Goal: Transaction & Acquisition: Book appointment/travel/reservation

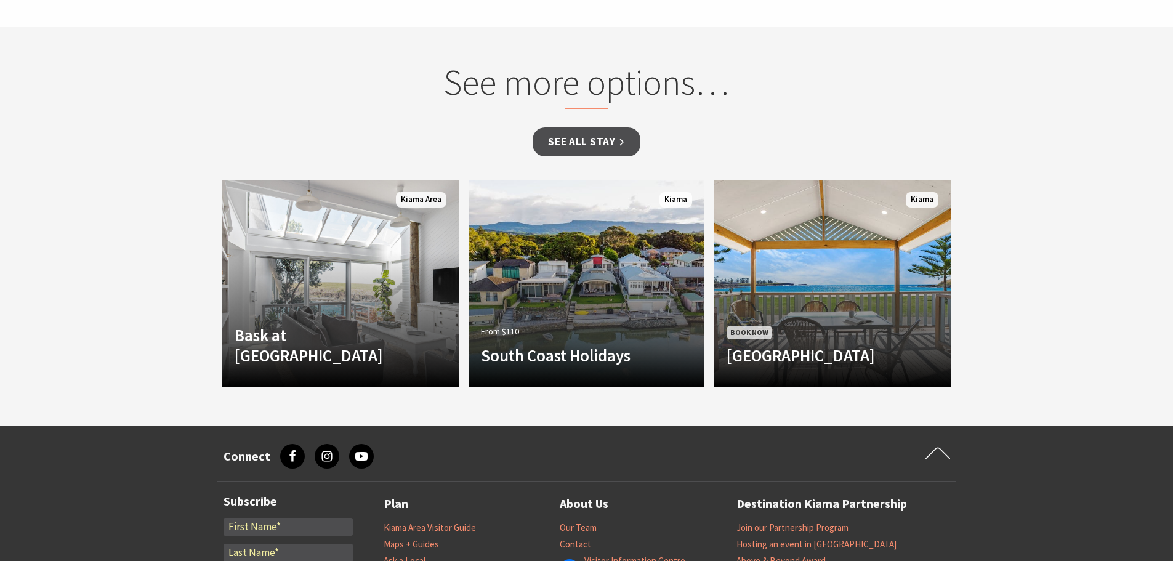
scroll to position [985, 0]
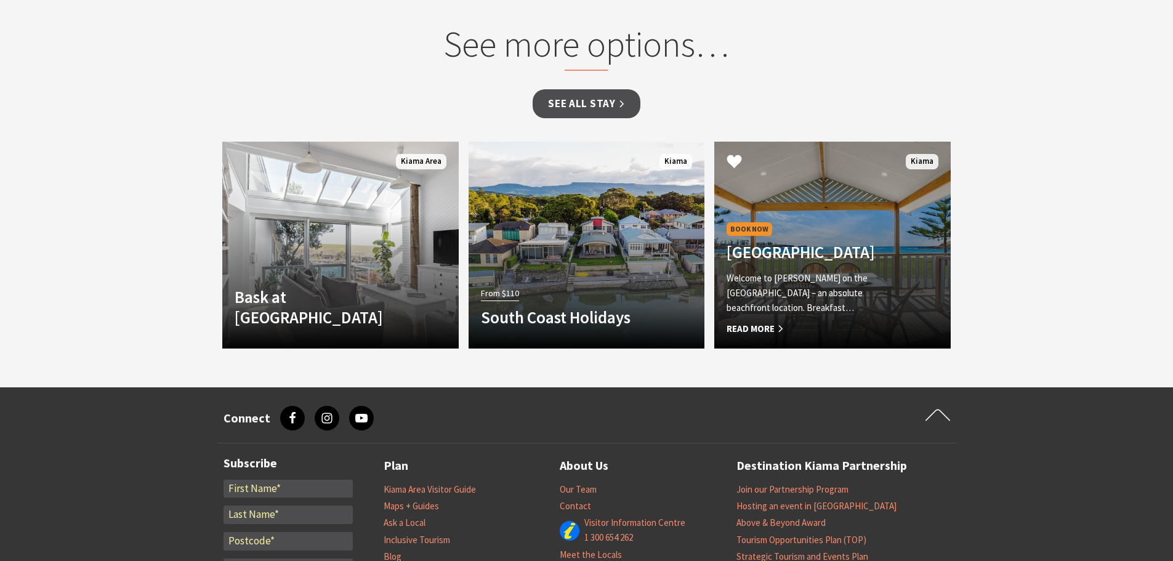
click at [816, 220] on div "Book Now Kendalls Beach Holiday Park Welcome to Kendalls on the Beach Holiday P…" at bounding box center [814, 278] width 201 height 116
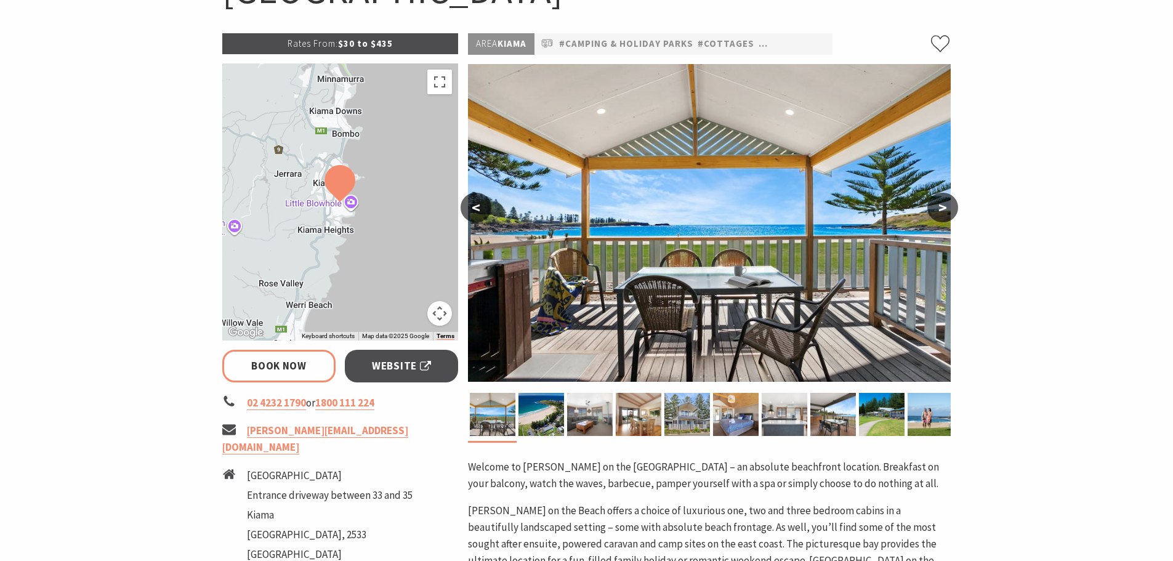
select select "2"
select select "8"
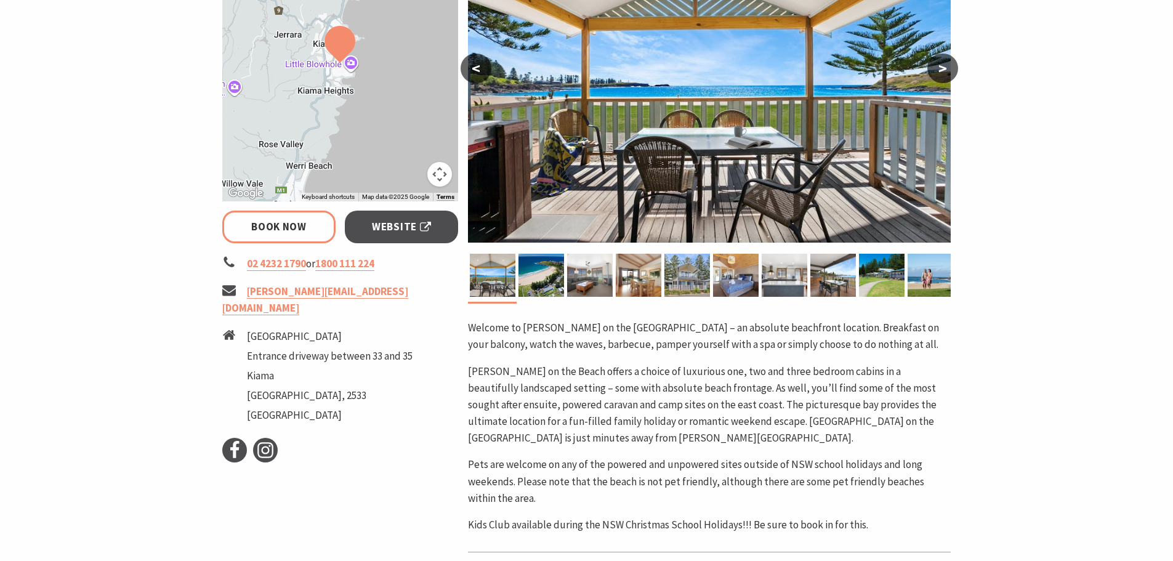
scroll to position [308, 0]
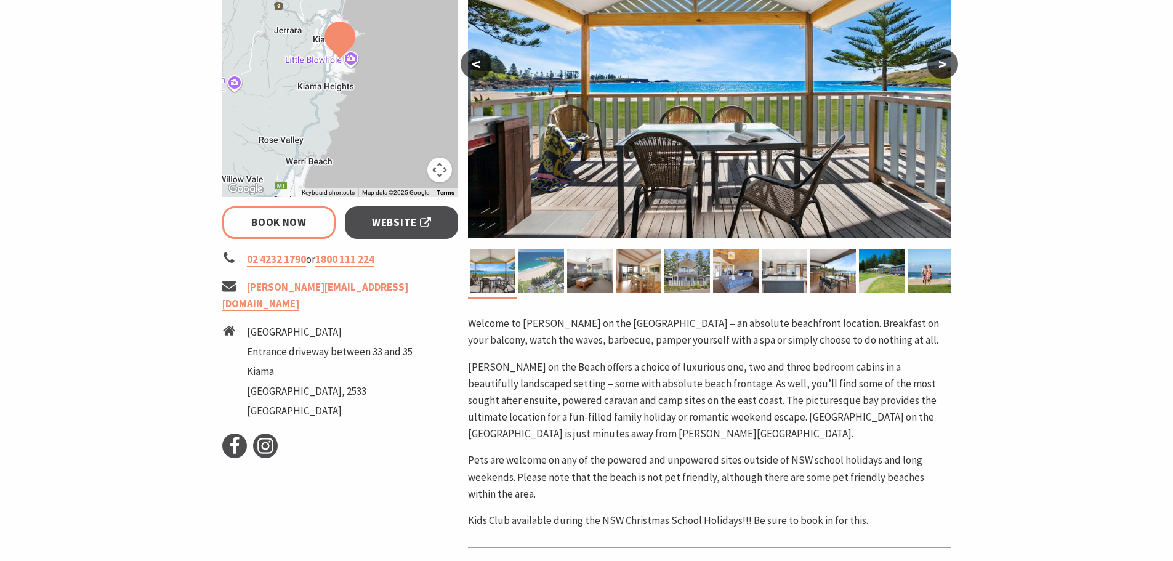
click at [533, 268] on img at bounding box center [541, 270] width 46 height 43
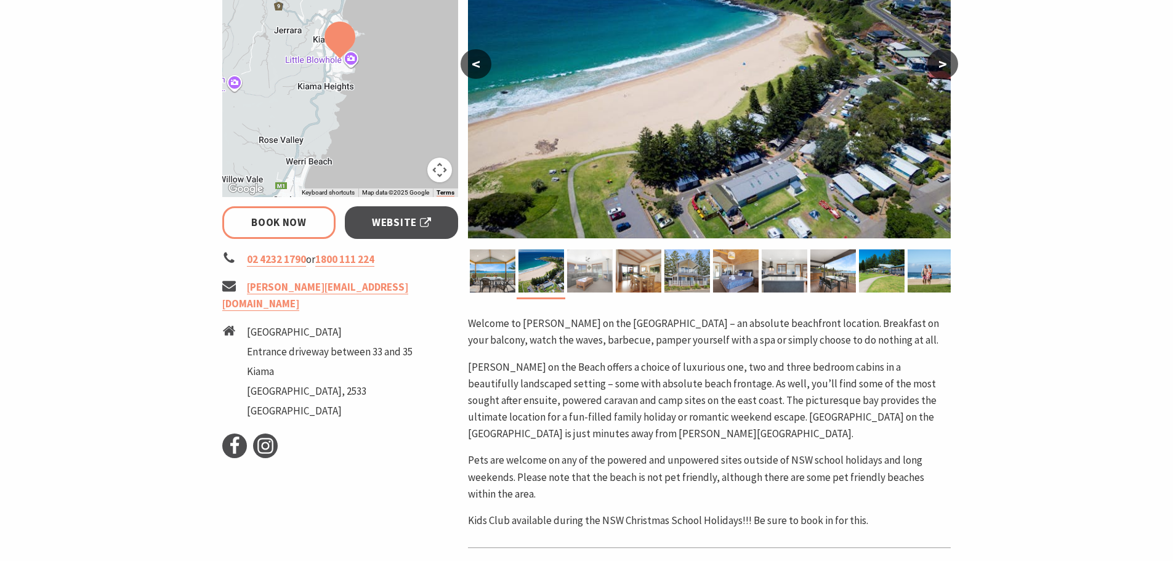
click at [587, 271] on img at bounding box center [590, 270] width 46 height 43
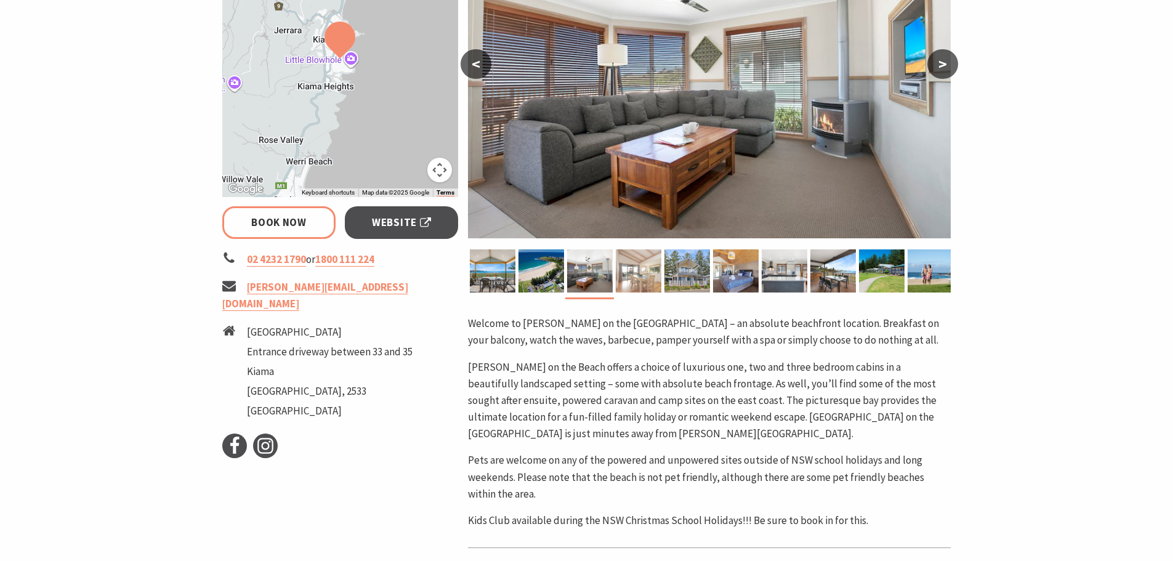
click at [632, 270] on img at bounding box center [639, 270] width 46 height 43
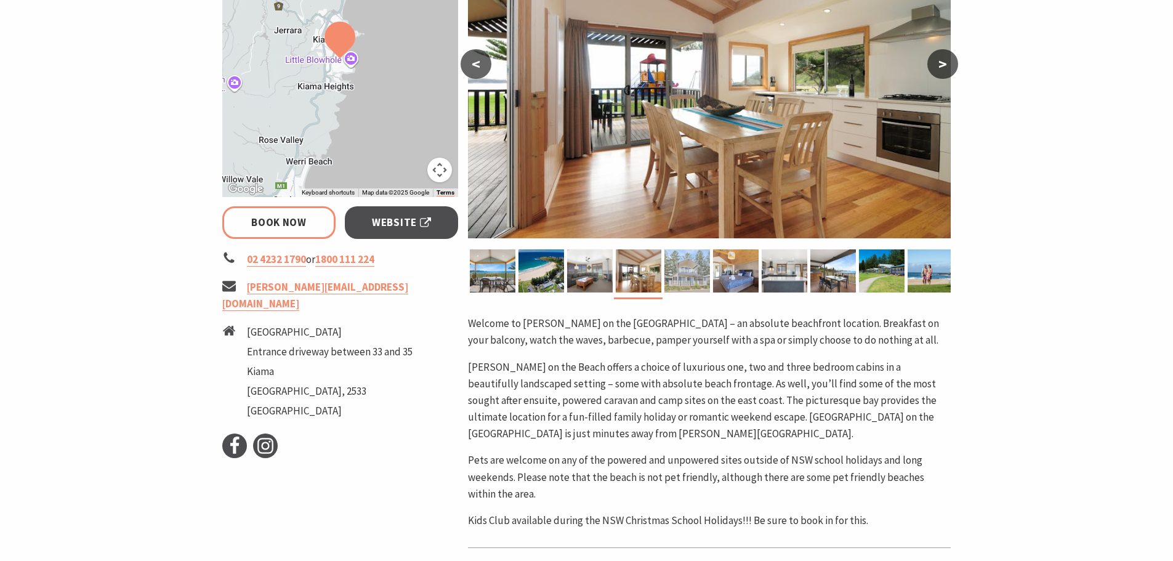
click at [693, 272] on img at bounding box center [687, 270] width 46 height 43
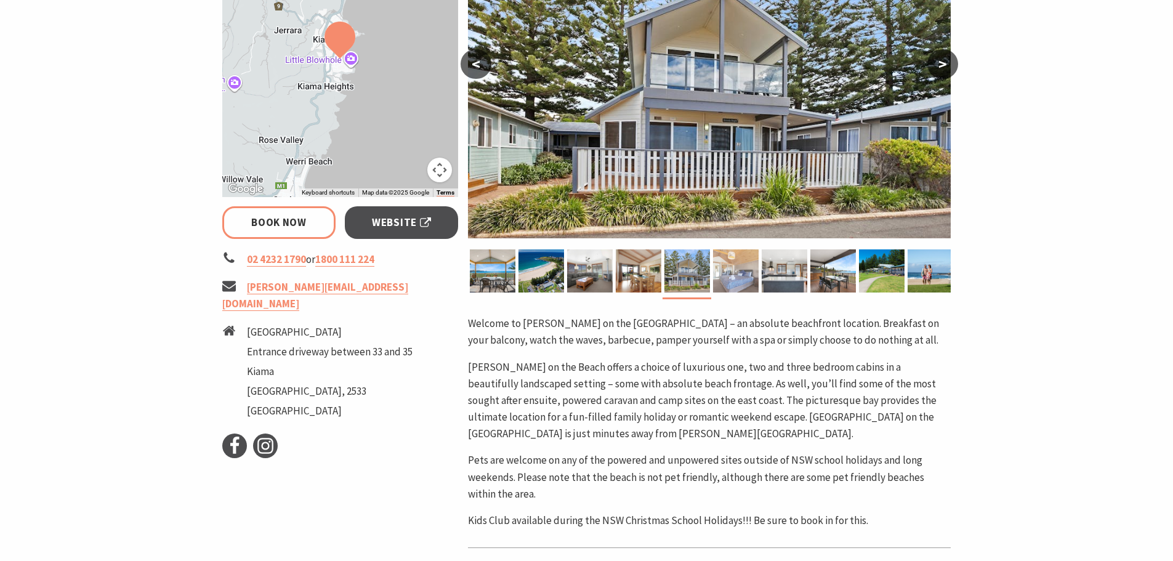
click at [740, 272] on img at bounding box center [736, 270] width 46 height 43
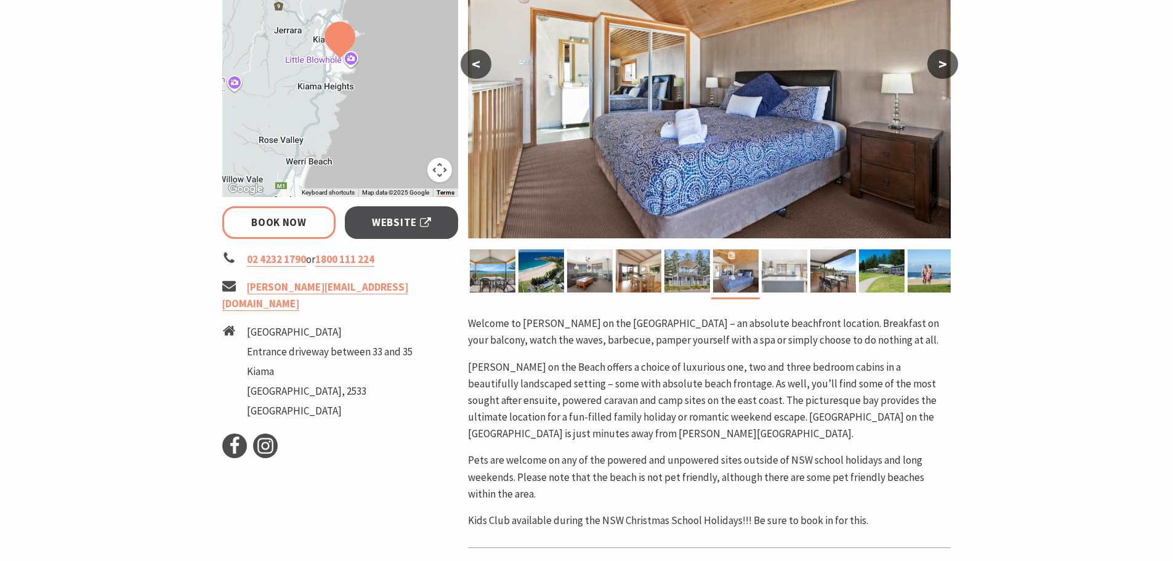
click at [788, 269] on img at bounding box center [785, 270] width 46 height 43
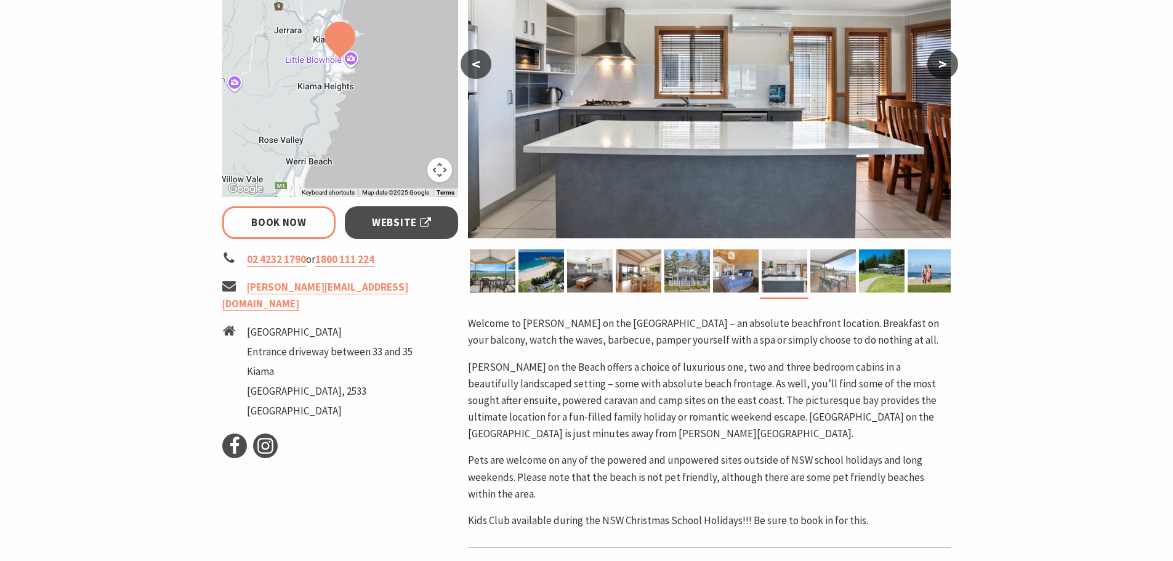
click at [825, 267] on img at bounding box center [833, 270] width 46 height 43
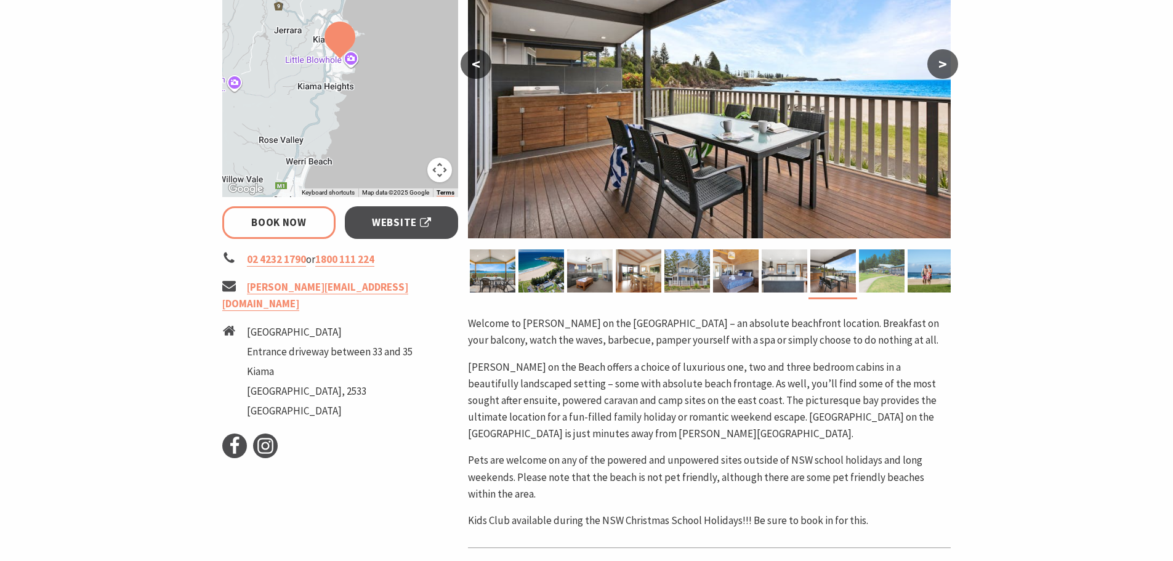
click at [884, 268] on img at bounding box center [882, 270] width 46 height 43
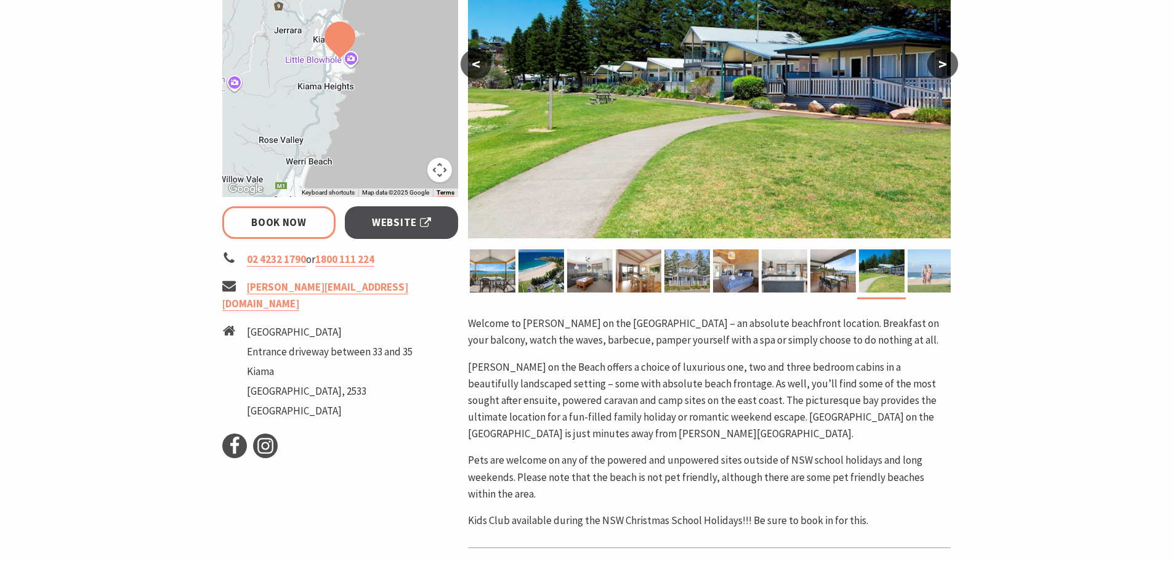
click at [932, 268] on img at bounding box center [931, 270] width 46 height 43
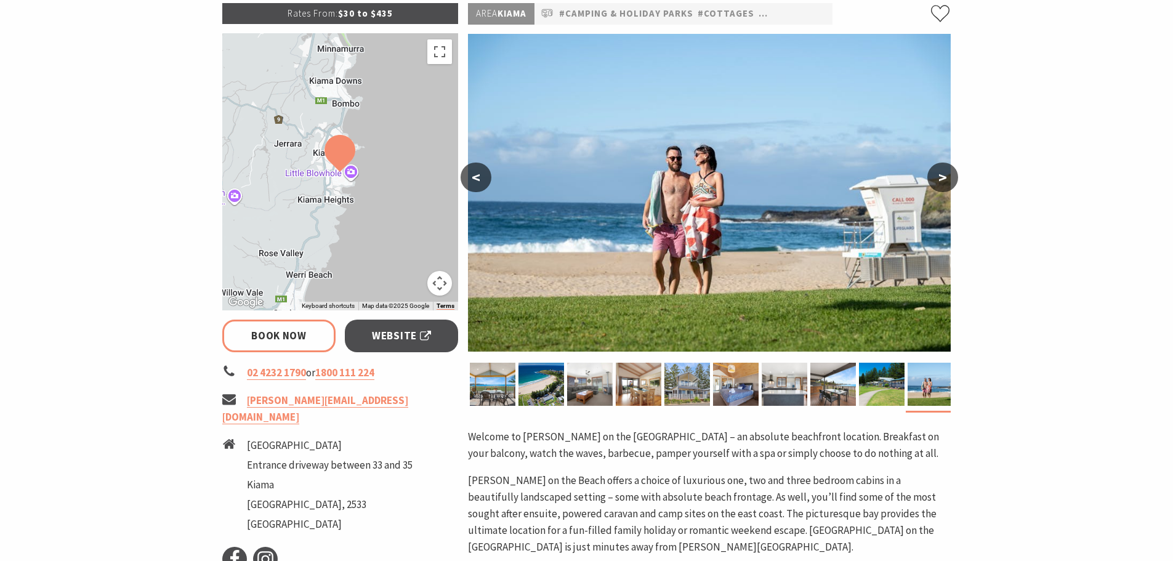
scroll to position [62, 0]
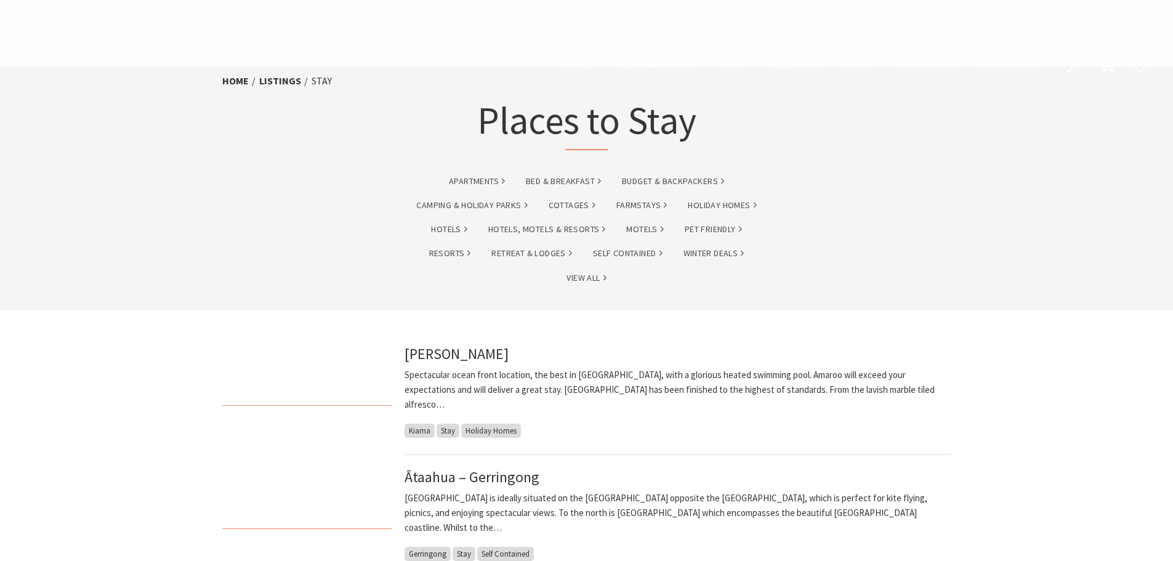
scroll to position [1231, 0]
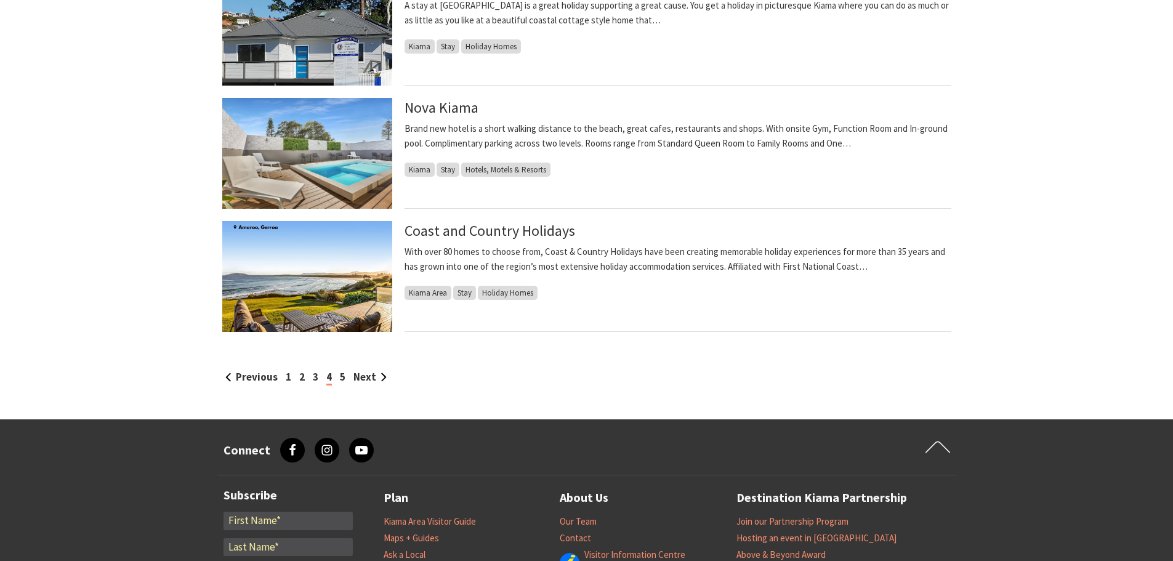
click at [331, 134] on img at bounding box center [307, 153] width 170 height 111
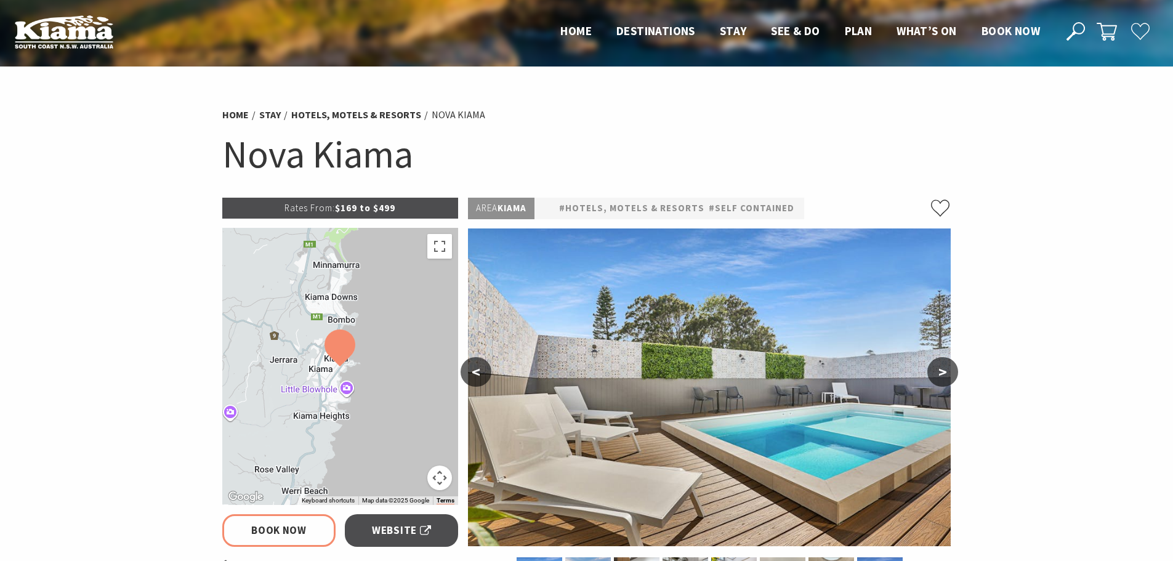
select select "2"
select select "8"
select select "2"
